Goal: Information Seeking & Learning: Find specific fact

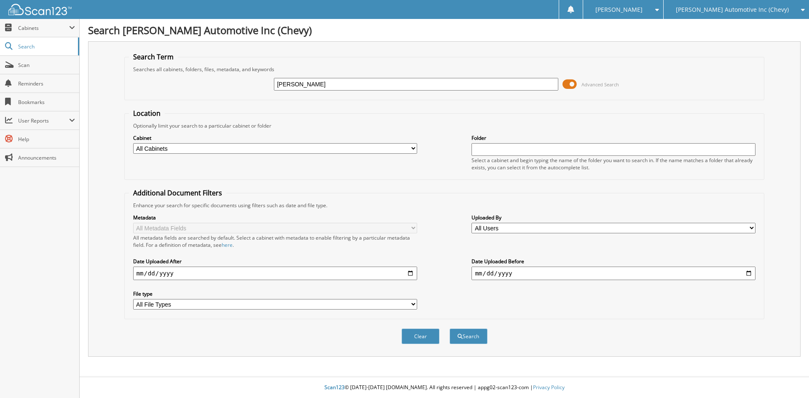
type input "[PERSON_NAME]"
click at [450, 329] on button "Search" at bounding box center [469, 337] width 38 height 16
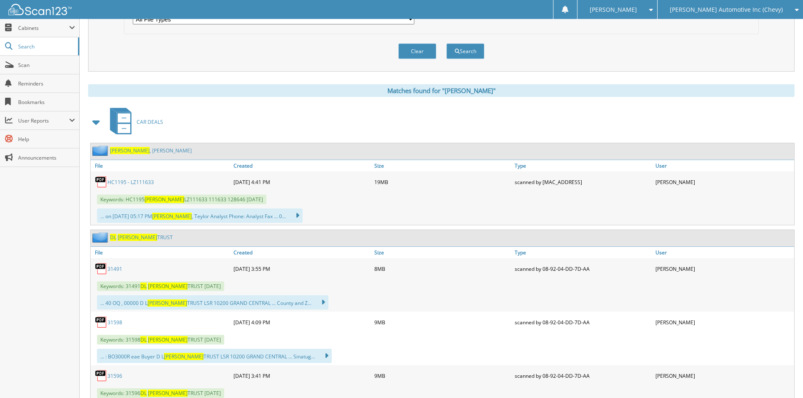
scroll to position [379, 0]
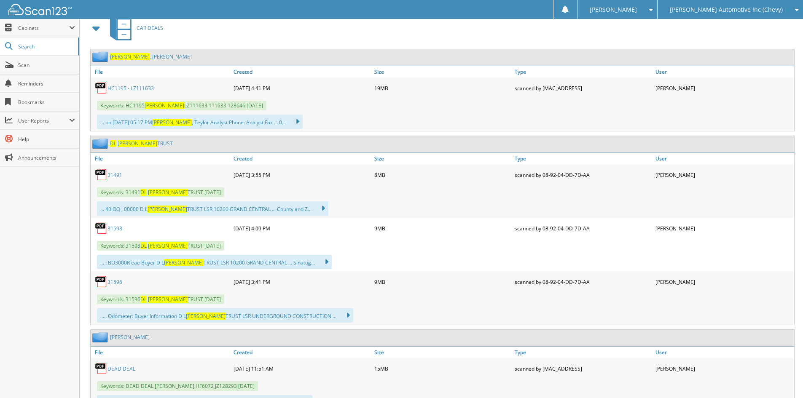
click at [114, 174] on link "31491" at bounding box center [114, 175] width 15 height 7
